Goal: Task Accomplishment & Management: Use online tool/utility

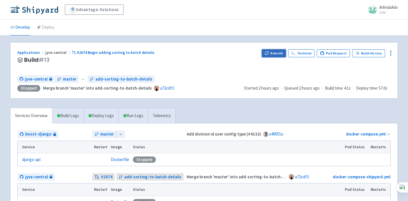
click at [277, 52] on button "Rebuild" at bounding box center [274, 53] width 24 height 8
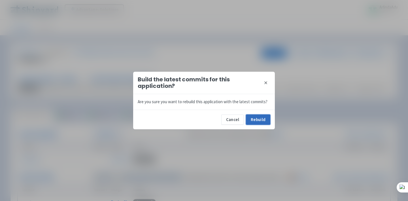
click at [263, 115] on button "Rebuild" at bounding box center [258, 119] width 24 height 10
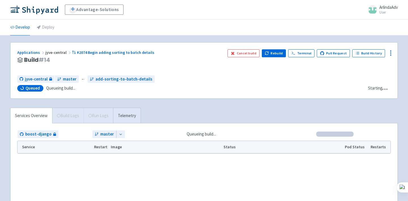
click at [222, 80] on div "jyve-central master ← add-sorting-to-batch-details" at bounding box center [190, 79] width 346 height 8
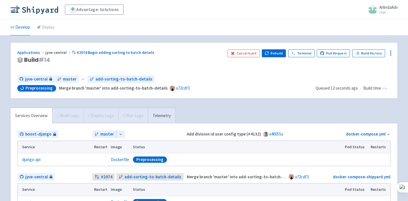
click at [194, 72] on div "Applications jyve-central #2074 Begin adding sorting to batch details Build # 1…" at bounding box center [203, 70] width 387 height 56
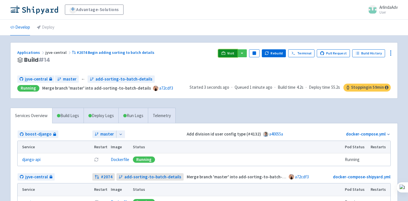
click at [231, 55] on span "Visit" at bounding box center [230, 53] width 7 height 5
